Goal: Transaction & Acquisition: Purchase product/service

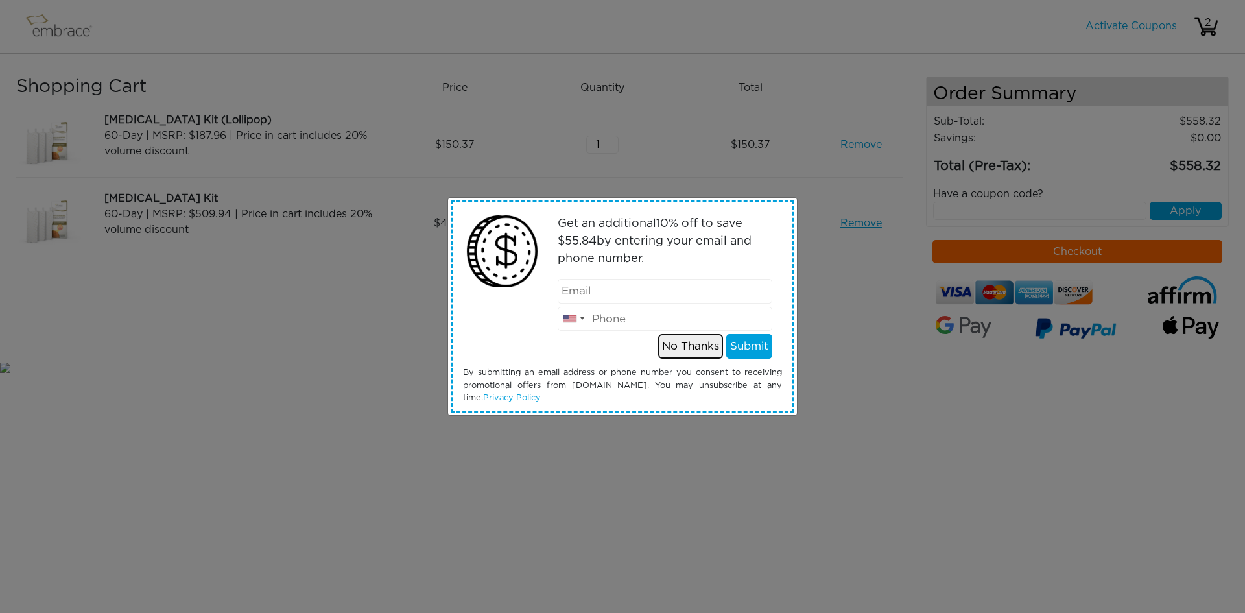
click at [671, 344] on button "No Thanks" at bounding box center [690, 346] width 65 height 25
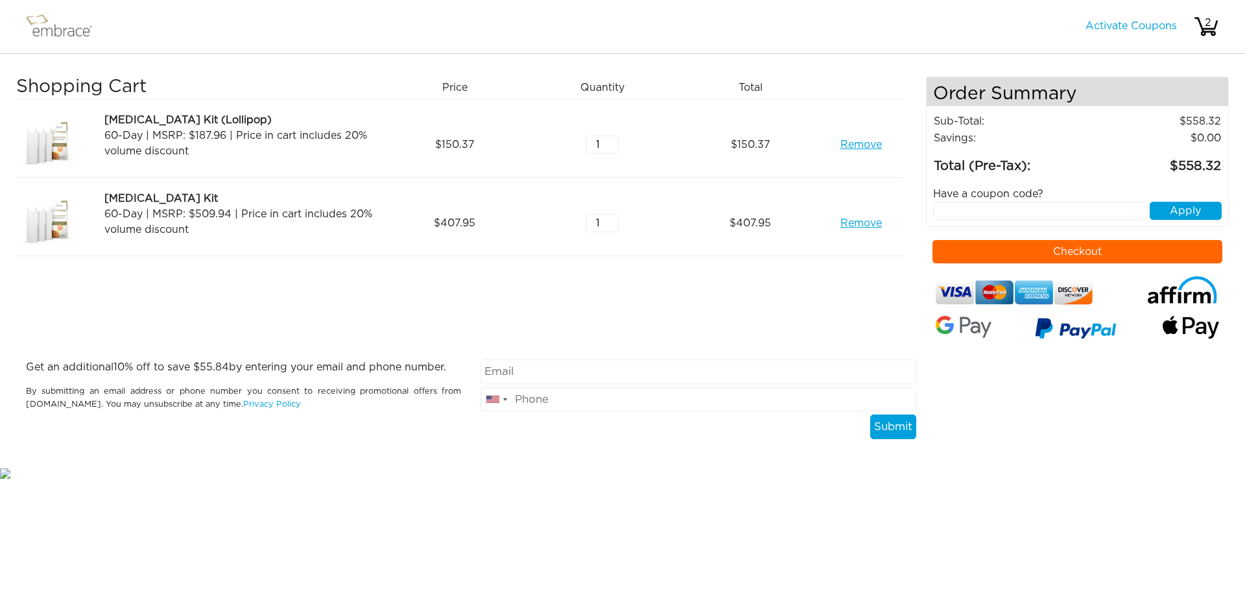
click at [851, 146] on link "Remove" at bounding box center [861, 145] width 42 height 16
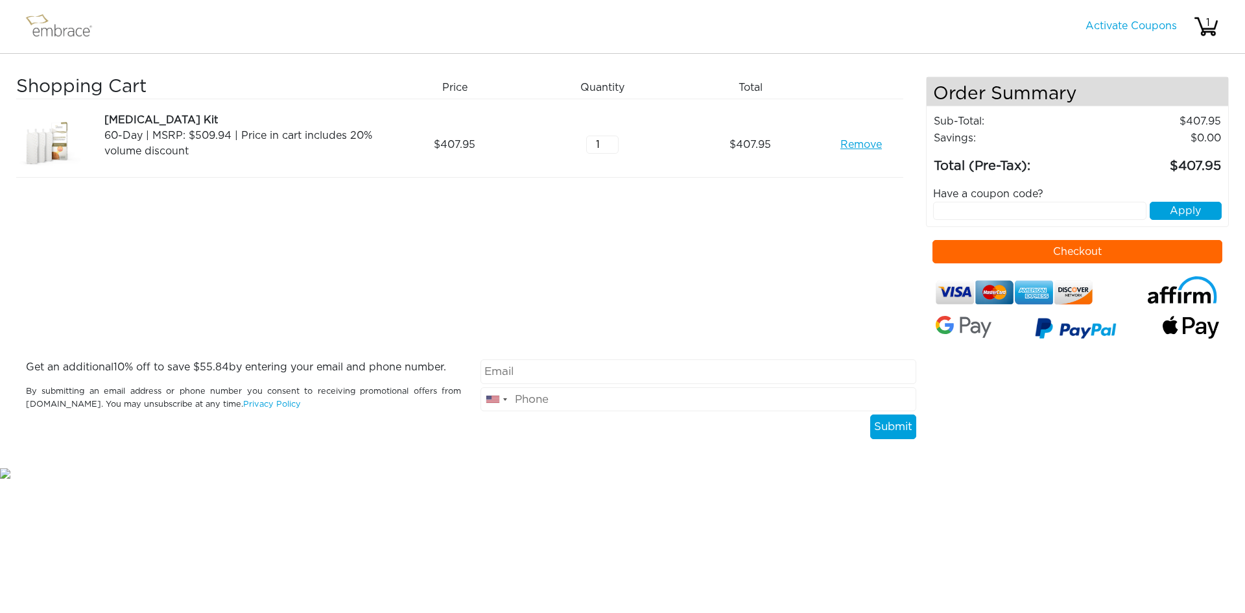
click at [1010, 215] on input "text" at bounding box center [1040, 211] width 214 height 18
type input "TUCKORTREAT"
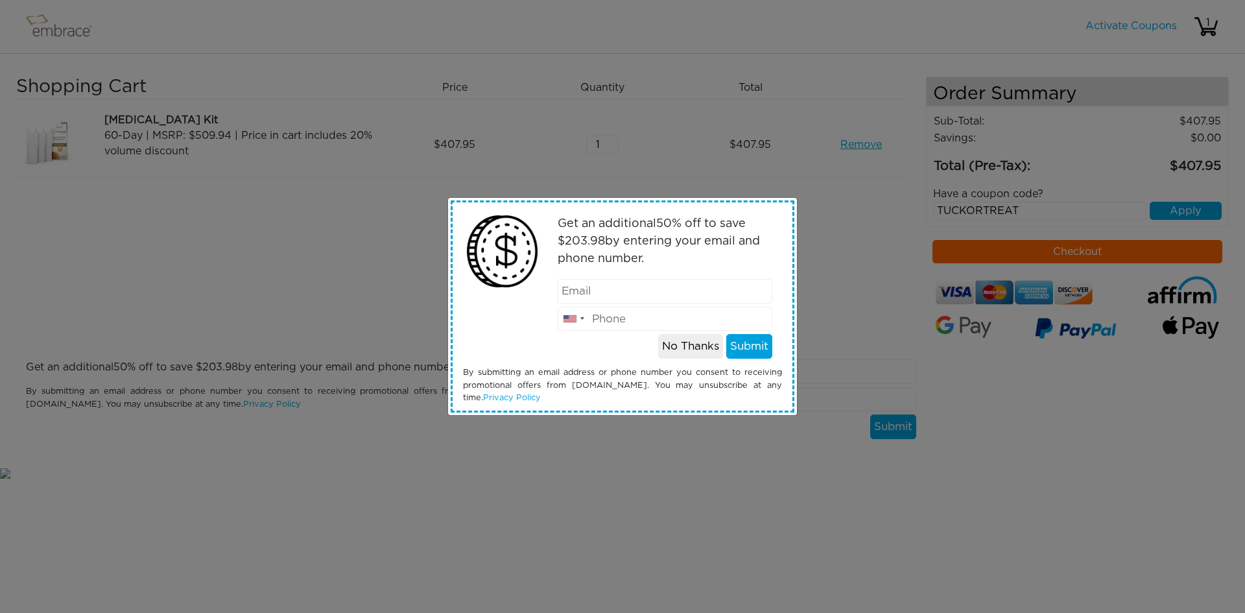
click at [610, 288] on input "email" at bounding box center [665, 291] width 215 height 25
type input "[EMAIL_ADDRESS][DOMAIN_NAME]"
type input "6699779141"
click at [739, 352] on button "Submit" at bounding box center [749, 346] width 46 height 25
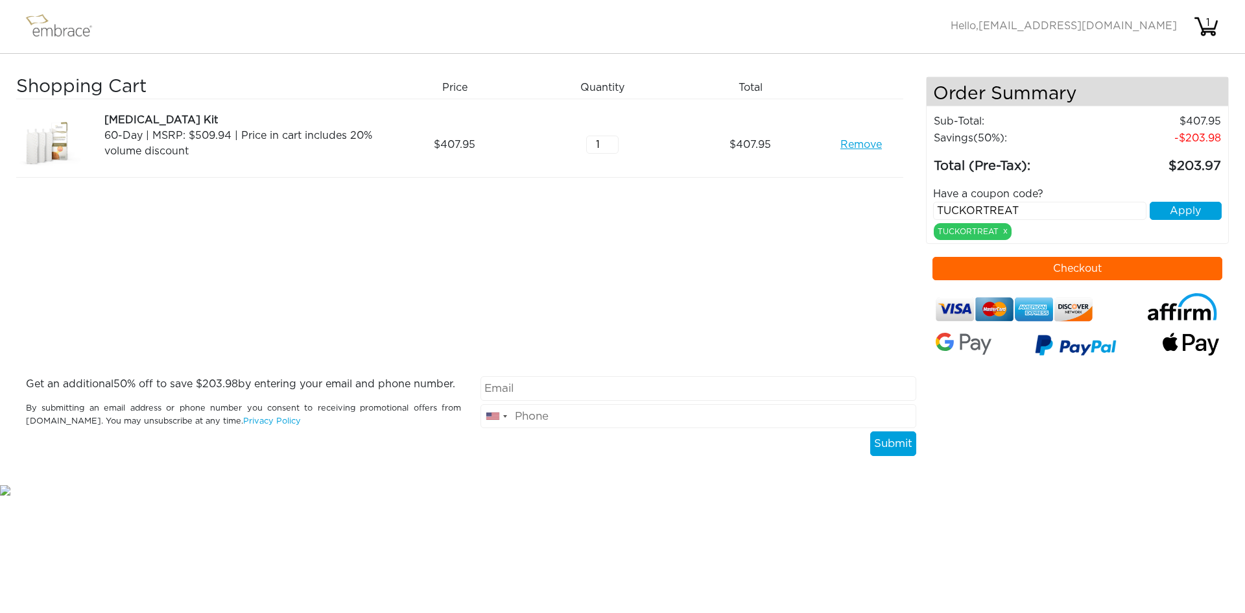
click at [656, 335] on div "Shopping Cart Price Quantity Qty Total [MEDICAL_DATA] Kit 60-Day | MSRP: $509.9…" at bounding box center [471, 227] width 910 height 300
click at [246, 238] on div "Shopping Cart Price Quantity Qty Total [MEDICAL_DATA] Kit 60-Day | MSRP: $509.9…" at bounding box center [471, 227] width 910 height 300
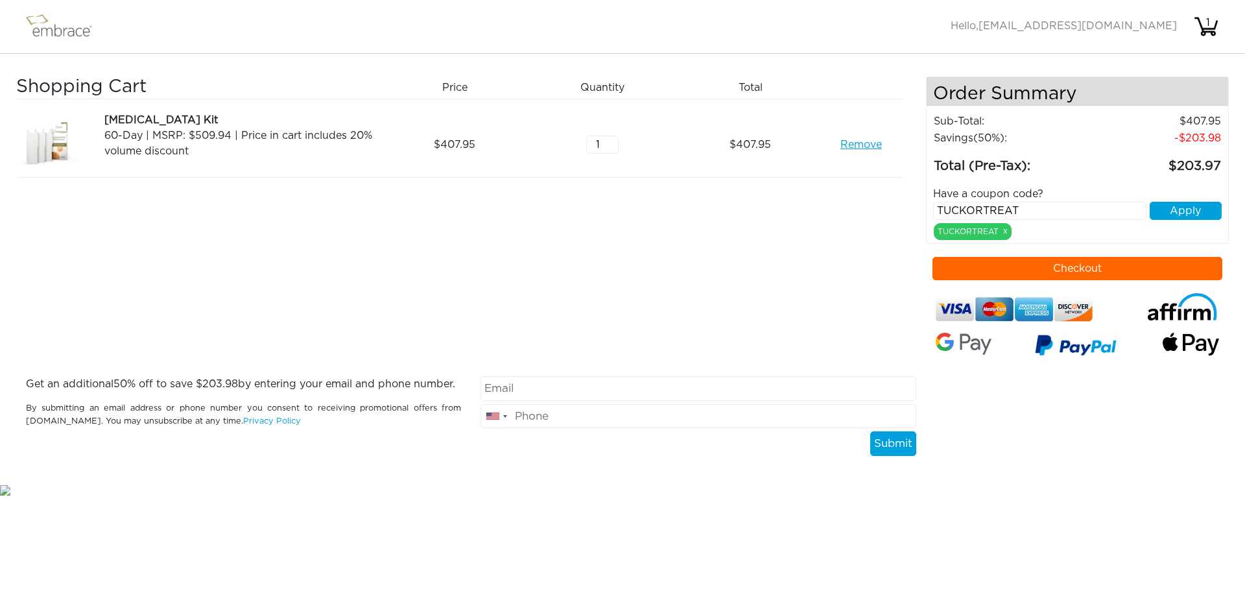
click at [56, 34] on img at bounding box center [65, 26] width 84 height 32
click at [63, 27] on img at bounding box center [65, 26] width 84 height 32
click at [52, 15] on img at bounding box center [65, 26] width 84 height 32
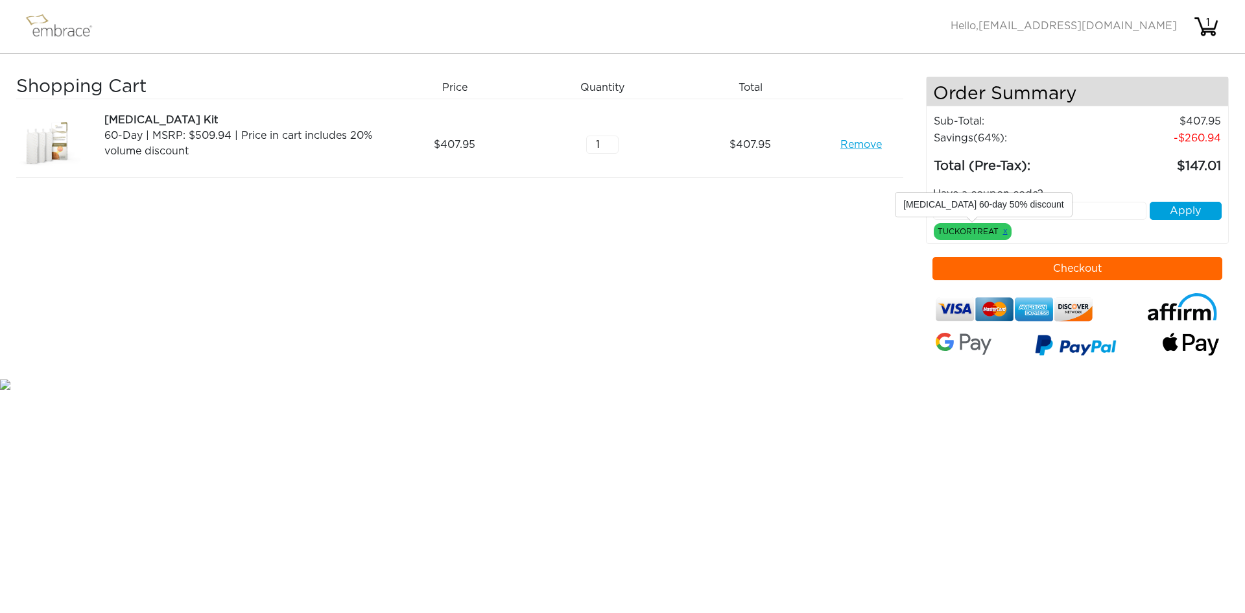
click at [1005, 232] on link "x" at bounding box center [1005, 231] width 5 height 12
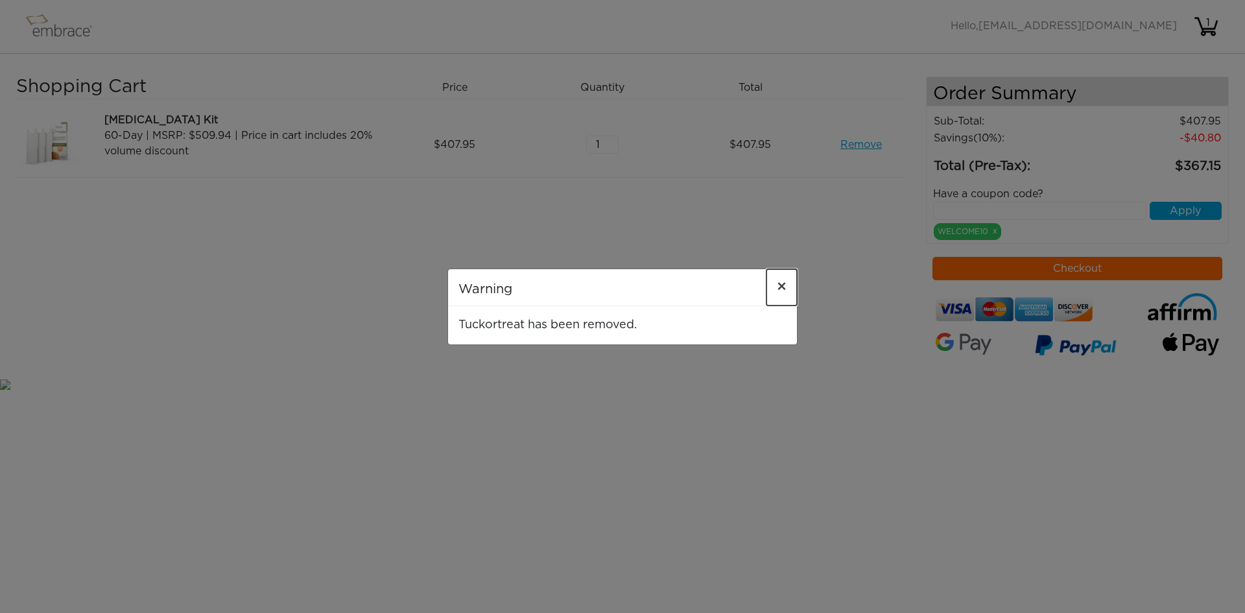
click at [783, 281] on span "×" at bounding box center [782, 288] width 10 height 16
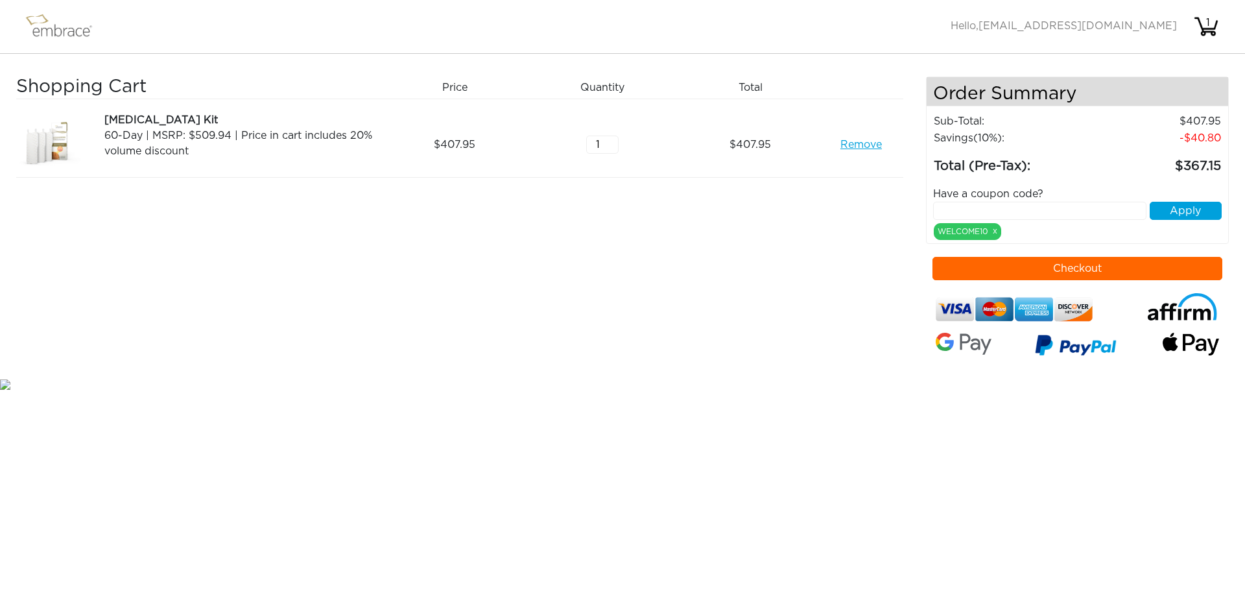
click at [1005, 212] on input "text" at bounding box center [1040, 211] width 214 height 18
type input "TUCKORTREAT"
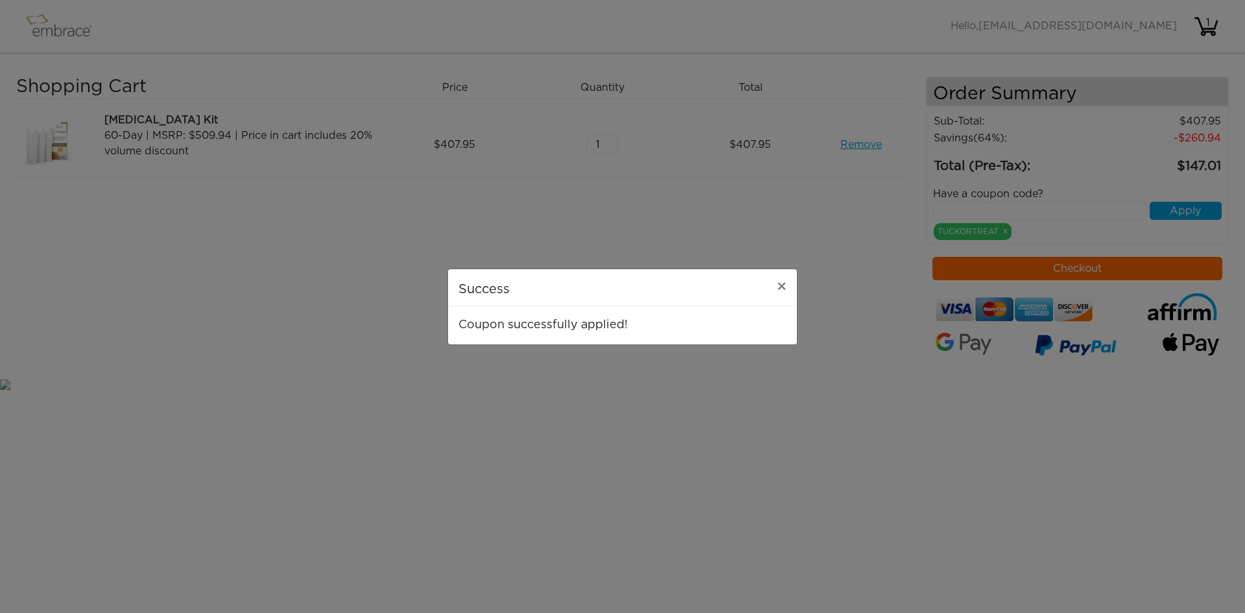
click at [783, 391] on div "Success × Coupon successfully applied!" at bounding box center [622, 306] width 1245 height 613
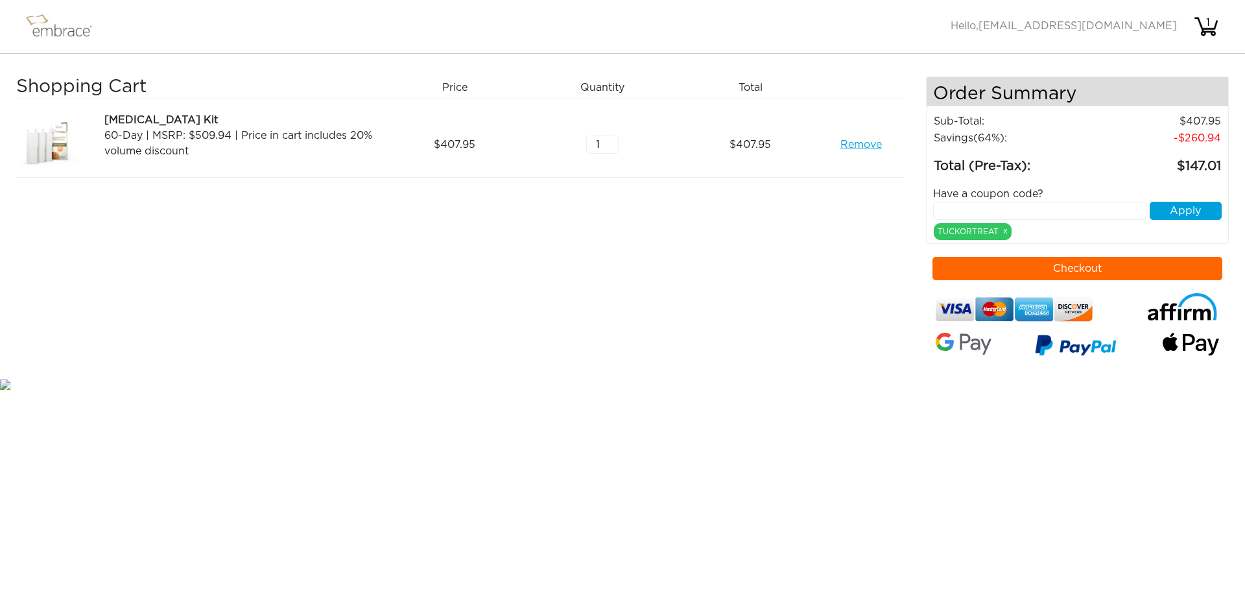
click at [661, 392] on html "Activate Coupons Hello, relasrado@gmail.com 1 Shopping Cart Price Quantity Qty …" at bounding box center [622, 196] width 1245 height 392
click at [48, 27] on img at bounding box center [65, 26] width 84 height 32
click at [292, 294] on div "Shopping Cart Price Quantity Qty Total Tummy Tuck Kit 60-Day | MSRP: $509.94 | …" at bounding box center [471, 227] width 910 height 300
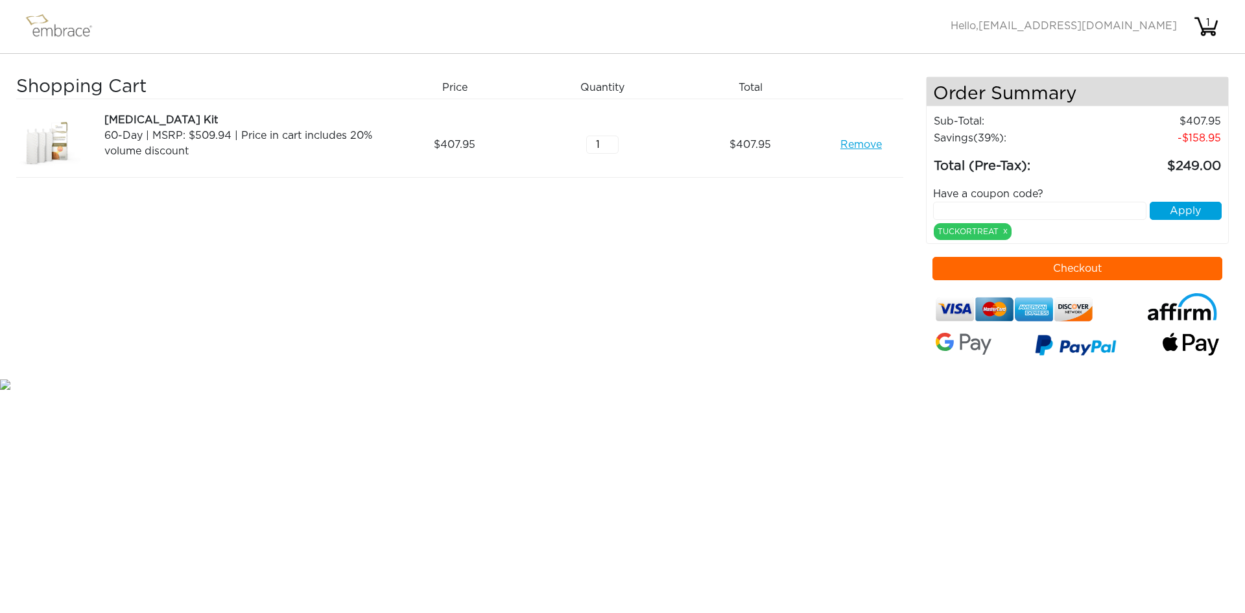
click at [951, 204] on input "text" at bounding box center [1040, 211] width 214 height 18
click at [753, 316] on div "Shopping Cart Price Quantity Qty Total Tummy Tuck Kit 60-Day | MSRP: $509.94 | …" at bounding box center [471, 227] width 910 height 300
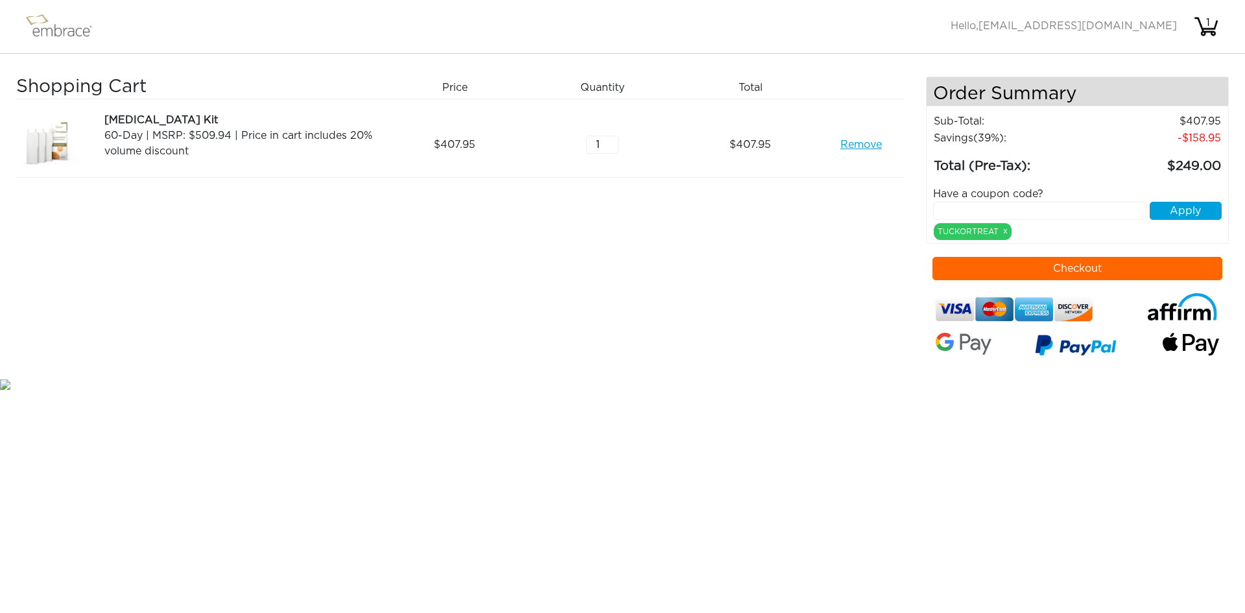
click at [753, 316] on div "Shopping Cart Price Quantity Qty Total Tummy Tuck Kit 60-Day | MSRP: $509.94 | …" at bounding box center [471, 227] width 910 height 300
drag, startPoint x: 201, startPoint y: 137, endPoint x: 252, endPoint y: 139, distance: 50.6
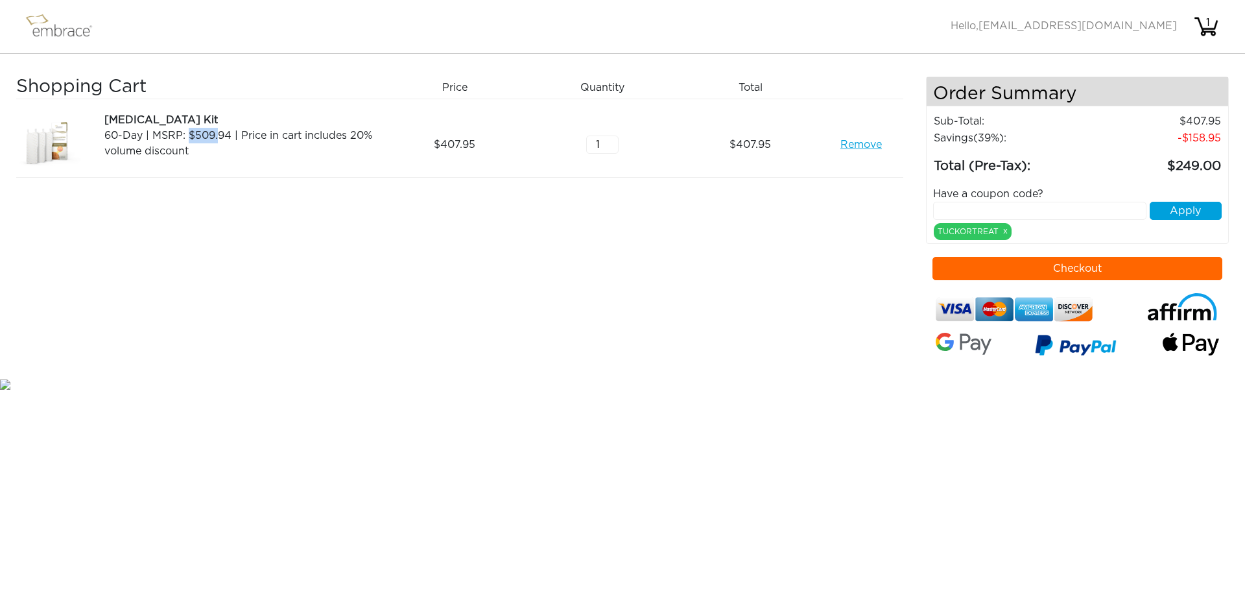
click at [250, 137] on div "60-Day | MSRP: $509.94 | Price in cart includes 20% volume discount" at bounding box center [240, 143] width 272 height 31
click at [289, 242] on div "Shopping Cart Price Quantity Qty Total Tummy Tuck Kit 60-Day | MSRP: $509.94 | …" at bounding box center [471, 227] width 910 height 300
